Goal: Task Accomplishment & Management: Use online tool/utility

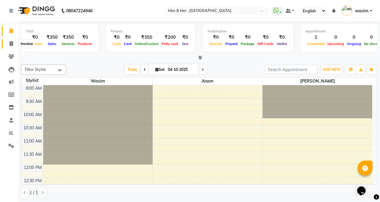
click at [14, 46] on span at bounding box center [11, 44] width 11 height 7
select select "5934"
select select "service"
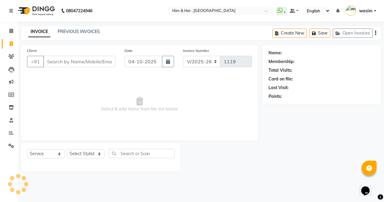
click at [85, 61] on input "Client" at bounding box center [79, 61] width 72 height 11
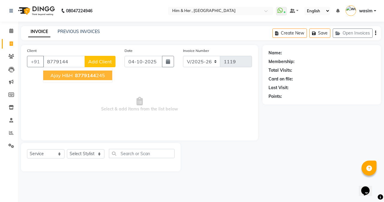
click at [84, 73] on span "8779144" at bounding box center [85, 75] width 21 height 6
type input "8779144245"
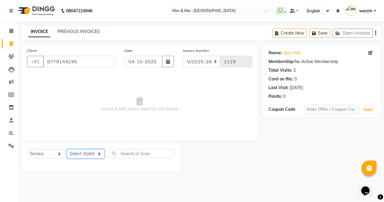
click at [83, 155] on select "Select Stylist Anam [PERSON_NAME] [PERSON_NAME]" at bounding box center [86, 153] width 38 height 9
select select "47402"
click at [67, 149] on select "Select Stylist Anam [PERSON_NAME] [PERSON_NAME]" at bounding box center [86, 153] width 38 height 9
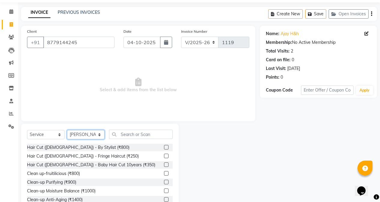
scroll to position [38, 0]
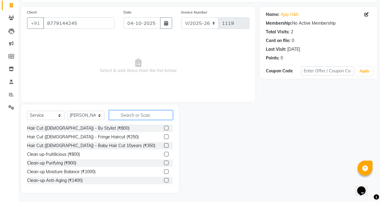
click at [139, 115] on input "text" at bounding box center [141, 114] width 64 height 9
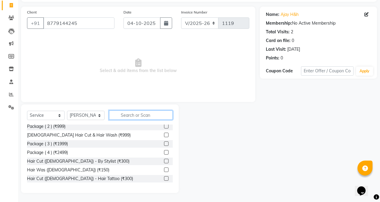
scroll to position [120, 0]
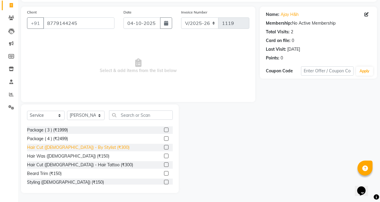
click at [86, 144] on div "Hair Cut ([DEMOGRAPHIC_DATA]) - By Stylist (₹300)" at bounding box center [78, 147] width 102 height 6
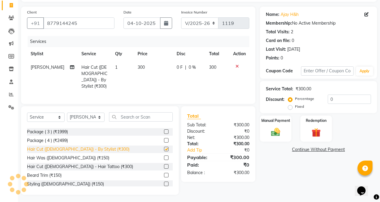
checkbox input "false"
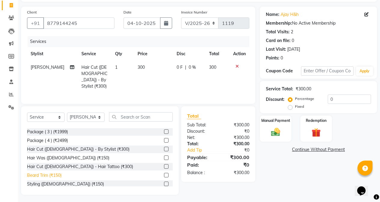
click at [35, 172] on div "Beard Trim (₹150)" at bounding box center [44, 175] width 35 height 6
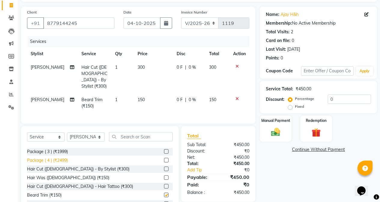
checkbox input "false"
click at [140, 97] on span "150" at bounding box center [140, 99] width 7 height 5
select select "47402"
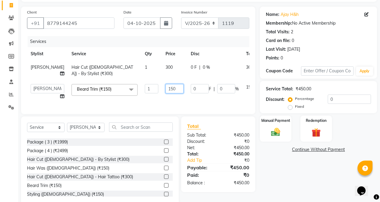
click at [165, 93] on input "150" at bounding box center [174, 88] width 18 height 9
type input "100"
click at [162, 65] on td "300" at bounding box center [174, 71] width 25 height 20
select select "47402"
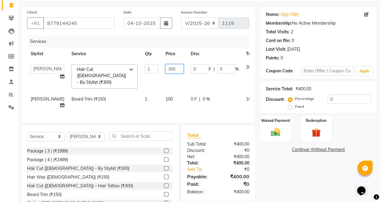
click at [165, 65] on input "300" at bounding box center [174, 68] width 18 height 9
type input "250"
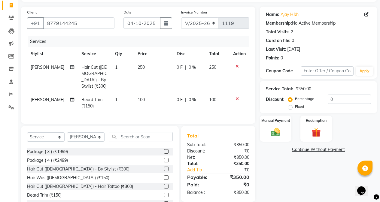
click at [145, 103] on td "100" at bounding box center [153, 103] width 39 height 20
select select "47402"
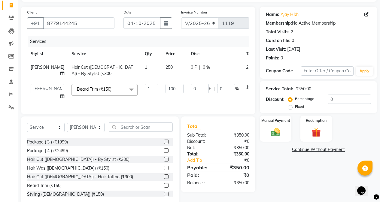
scroll to position [61, 0]
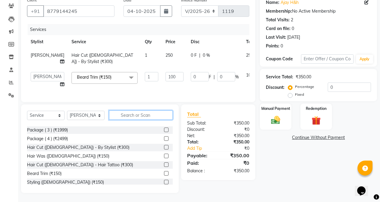
click at [127, 116] on input "text" at bounding box center [141, 114] width 64 height 9
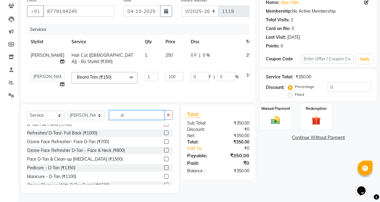
scroll to position [44, 0]
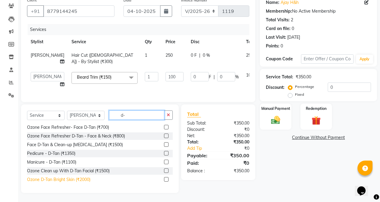
type input "d-"
click at [80, 179] on div "Ozone D-Tan Bright Skin (₹2000)" at bounding box center [58, 179] width 63 height 6
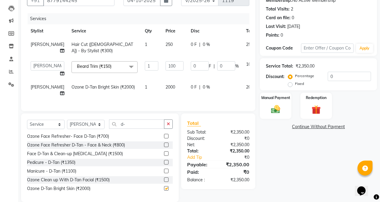
checkbox input "false"
click at [276, 113] on img at bounding box center [275, 109] width 15 height 11
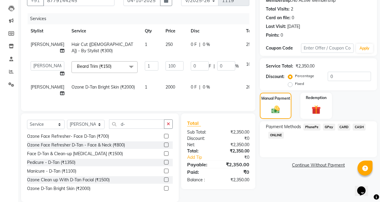
click at [326, 127] on span "GPay" at bounding box center [329, 127] width 12 height 7
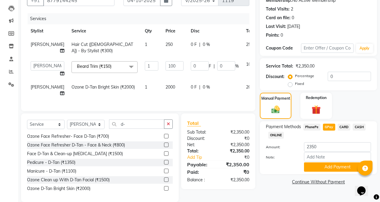
scroll to position [87, 0]
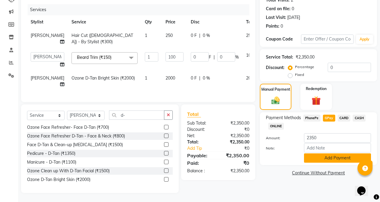
click at [322, 153] on button "Add Payment" at bounding box center [337, 157] width 67 height 9
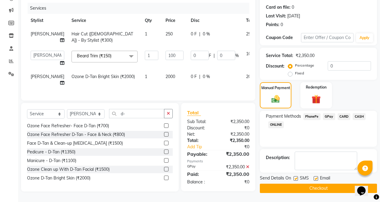
click at [296, 176] on label at bounding box center [295, 178] width 5 height 5
click at [296, 177] on input "checkbox" at bounding box center [295, 179] width 4 height 4
checkbox input "false"
click at [301, 184] on button "Checkout" at bounding box center [318, 188] width 117 height 9
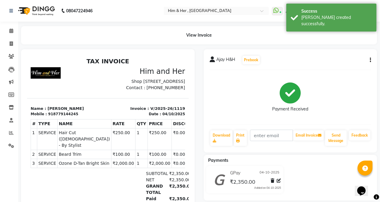
scroll to position [9, 0]
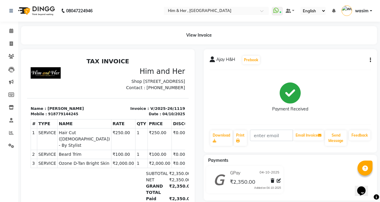
click at [370, 60] on icon "button" at bounding box center [369, 60] width 1 height 0
click at [335, 62] on div "Edit Item Staff" at bounding box center [340, 60] width 41 height 8
select select "47402"
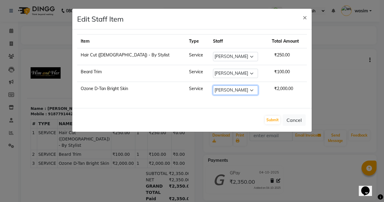
click at [213, 90] on select "Select Anam [PERSON_NAME] [PERSON_NAME]" at bounding box center [235, 90] width 45 height 9
select select "42532"
click at [213, 86] on select "Select Anam [PERSON_NAME] [PERSON_NAME]" at bounding box center [235, 90] width 45 height 9
click at [268, 117] on button "Submit" at bounding box center [272, 120] width 15 height 8
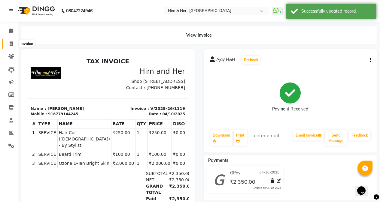
click at [7, 44] on span at bounding box center [11, 44] width 11 height 7
select select "service"
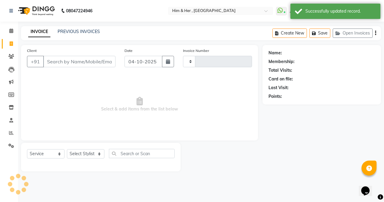
type input "1120"
select select "5934"
click at [59, 59] on input "Client" at bounding box center [79, 61] width 72 height 11
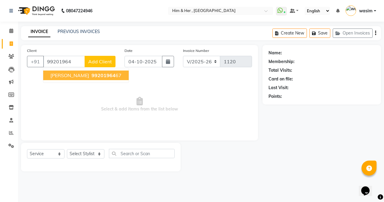
click at [58, 72] on button "[PERSON_NAME] 99201964 67" at bounding box center [86, 76] width 86 height 10
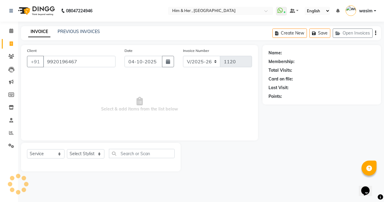
type input "9920196467"
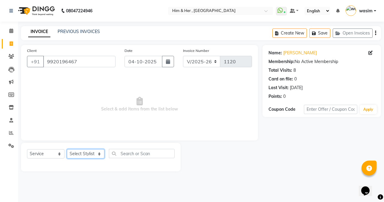
click at [88, 152] on select "Select Stylist Anam [PERSON_NAME] [PERSON_NAME]" at bounding box center [86, 153] width 38 height 9
select select "47402"
click at [67, 149] on select "Select Stylist Anam [PERSON_NAME] [PERSON_NAME]" at bounding box center [86, 153] width 38 height 9
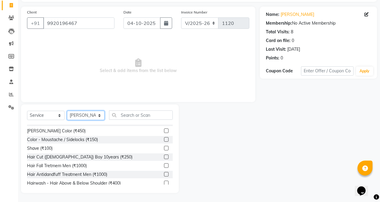
scroll to position [210, 0]
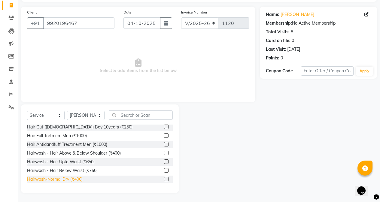
click at [73, 179] on div "Hairwash-Normal Dry (₹400)" at bounding box center [55, 179] width 56 height 6
checkbox input "false"
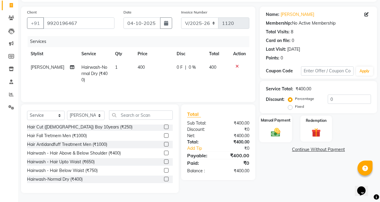
click at [275, 134] on img at bounding box center [275, 132] width 15 height 11
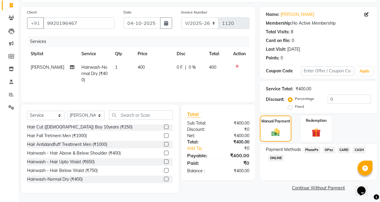
click at [326, 148] on span "GPay" at bounding box center [329, 149] width 12 height 7
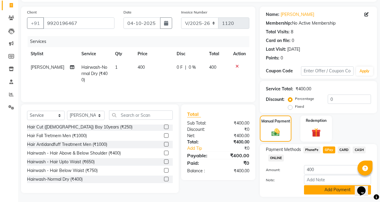
click at [327, 192] on button "Add Payment" at bounding box center [337, 189] width 67 height 9
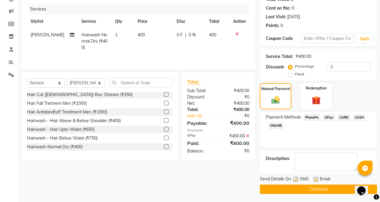
scroll to position [72, 0]
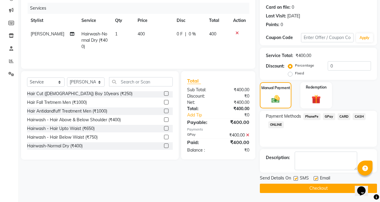
click at [296, 180] on label at bounding box center [295, 178] width 5 height 5
click at [296, 180] on input "checkbox" at bounding box center [295, 179] width 4 height 4
checkbox input "false"
click at [299, 188] on button "Checkout" at bounding box center [318, 188] width 117 height 9
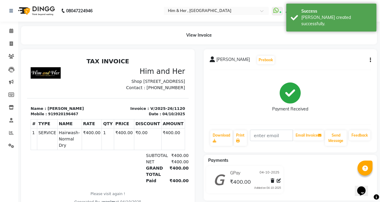
click at [369, 61] on button "button" at bounding box center [369, 60] width 4 height 6
click at [342, 61] on div "Edit Item Staff" at bounding box center [340, 60] width 41 height 8
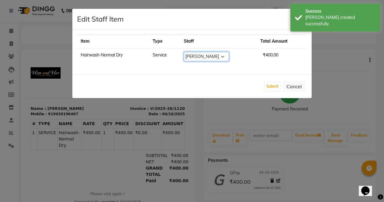
click at [206, 59] on select "Select Anam [PERSON_NAME] [PERSON_NAME]" at bounding box center [206, 56] width 45 height 9
select select "42532"
click at [185, 52] on select "Select Anam [PERSON_NAME] [PERSON_NAME]" at bounding box center [206, 56] width 45 height 9
click at [275, 89] on button "Submit" at bounding box center [272, 86] width 15 height 8
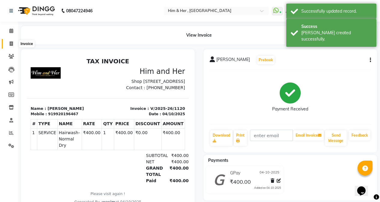
click at [11, 44] on icon at bounding box center [11, 43] width 3 height 5
select select "service"
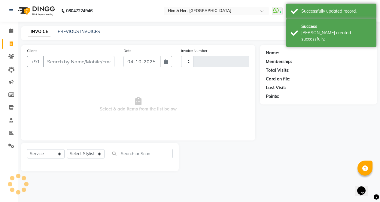
type input "1121"
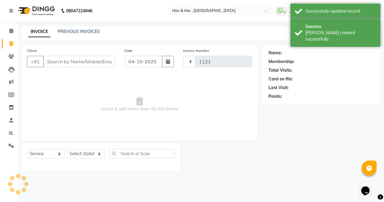
select select "5934"
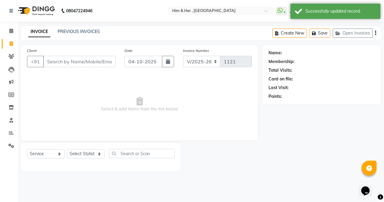
click at [75, 65] on input "Client" at bounding box center [79, 61] width 72 height 11
click at [75, 64] on input "Client" at bounding box center [79, 61] width 72 height 11
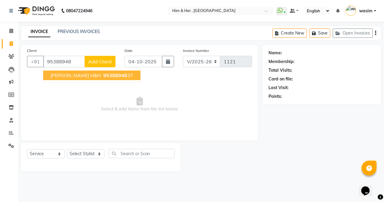
click at [103, 74] on span "95388948" at bounding box center [115, 75] width 24 height 6
type input "9538894837"
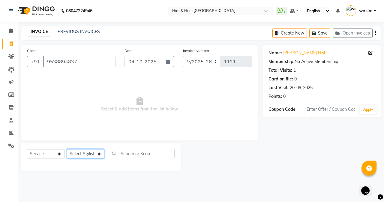
click at [91, 155] on select "Select Stylist Anam [PERSON_NAME] [PERSON_NAME]" at bounding box center [86, 153] width 38 height 9
select select "47402"
click at [67, 149] on select "Select Stylist Anam [PERSON_NAME] [PERSON_NAME]" at bounding box center [86, 153] width 38 height 9
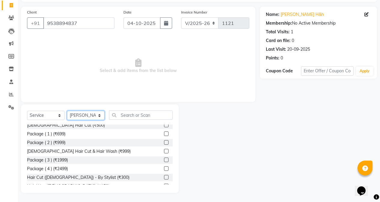
scroll to position [120, 0]
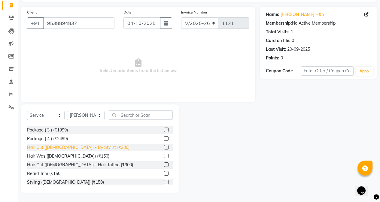
click at [77, 146] on div "Hair Cut ([DEMOGRAPHIC_DATA]) - By Stylist (₹300)" at bounding box center [78, 147] width 102 height 6
checkbox input "false"
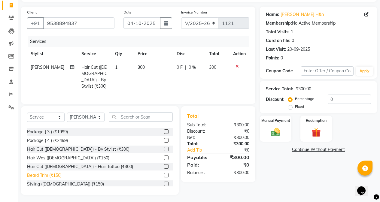
click at [45, 174] on div "Beard Trim (₹150)" at bounding box center [44, 175] width 35 height 6
checkbox input "false"
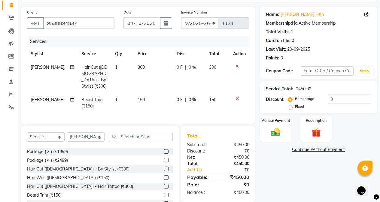
click at [162, 76] on td "300" at bounding box center [153, 77] width 39 height 32
select select "47402"
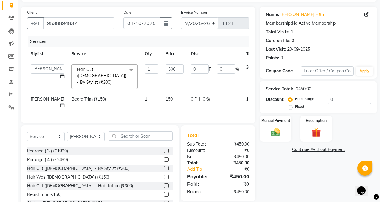
click at [165, 96] on span "150" at bounding box center [168, 98] width 7 height 5
select select "47402"
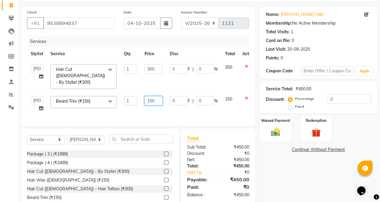
click at [152, 96] on input "150" at bounding box center [153, 100] width 18 height 9
type input "100"
click at [152, 70] on input "300" at bounding box center [153, 68] width 18 height 9
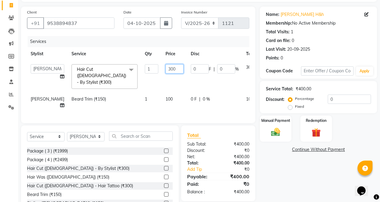
click at [165, 71] on input "300" at bounding box center [174, 68] width 18 height 9
type input "250"
click at [277, 129] on img at bounding box center [275, 132] width 15 height 11
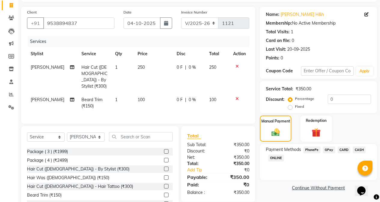
click at [329, 151] on span "GPay" at bounding box center [329, 149] width 12 height 7
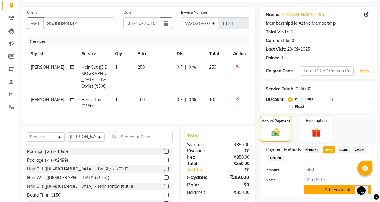
click at [328, 191] on button "Add Payment" at bounding box center [337, 189] width 67 height 9
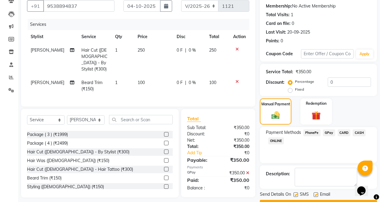
scroll to position [72, 0]
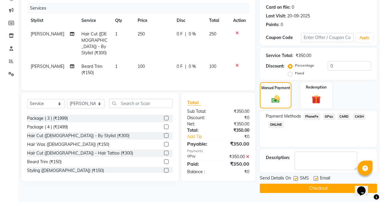
click at [297, 178] on label at bounding box center [295, 178] width 5 height 5
click at [297, 178] on input "checkbox" at bounding box center [295, 179] width 4 height 4
checkbox input "false"
click at [299, 184] on button "Checkout" at bounding box center [318, 188] width 117 height 9
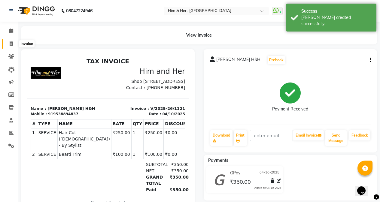
click at [12, 44] on icon at bounding box center [11, 43] width 3 height 5
select select "service"
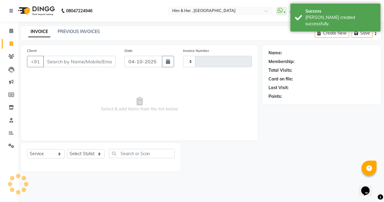
type input "1122"
select select "5934"
click at [83, 61] on input "Client" at bounding box center [79, 61] width 72 height 11
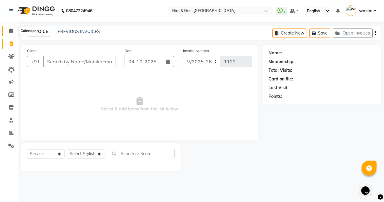
click at [14, 34] on span at bounding box center [11, 31] width 11 height 7
